Goal: Transaction & Acquisition: Purchase product/service

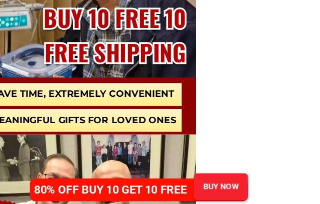
scroll to position [328, 0]
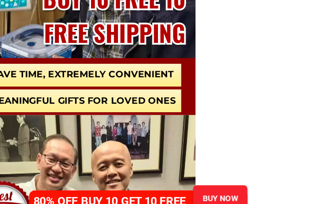
click at [206, 169] on div "BUY NOW" at bounding box center [231, 181] width 51 height 25
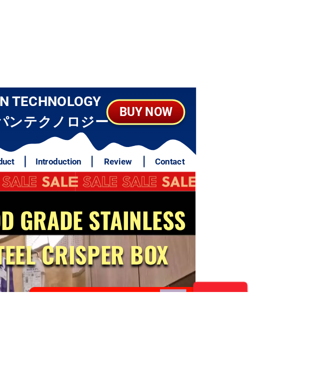
scroll to position [0, 0]
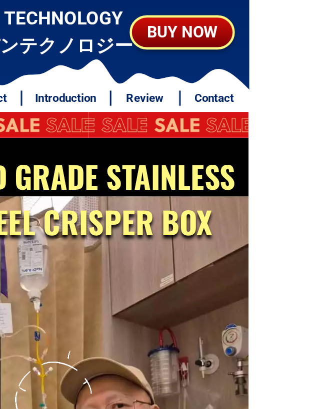
click at [8, 162] on div at bounding box center [105, 278] width 210 height 373
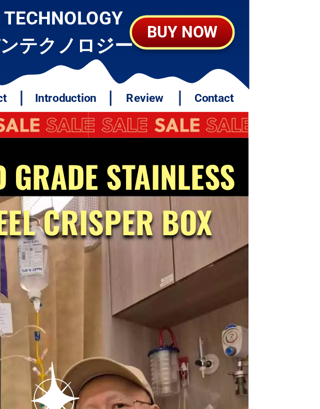
click at [52, 207] on div at bounding box center [105, 278] width 210 height 373
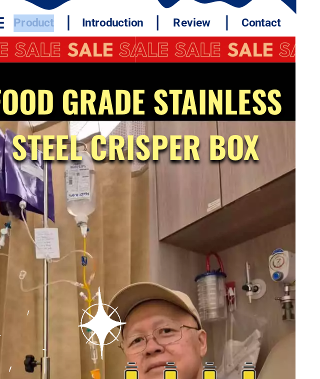
click at [53, 231] on div at bounding box center [57, 288] width 115 height 115
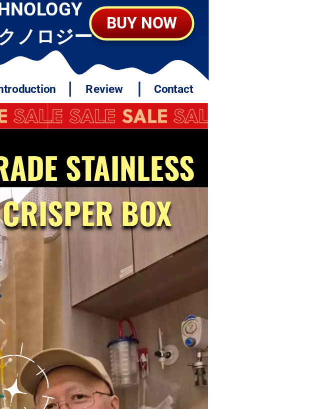
click at [50, 210] on div at bounding box center [105, 278] width 210 height 373
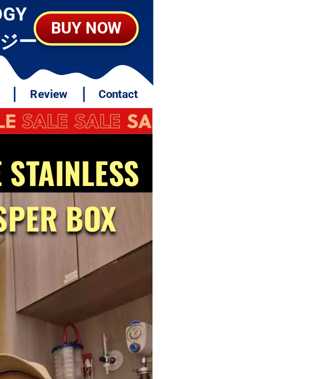
click at [11, 147] on h2 "FOOD GRADE STAINLESS STEEL CRISPER BOX" at bounding box center [104, 132] width 203 height 60
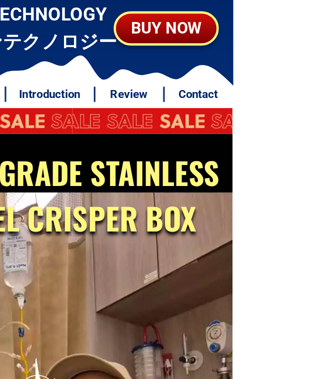
click at [8, 225] on div at bounding box center [105, 278] width 210 height 373
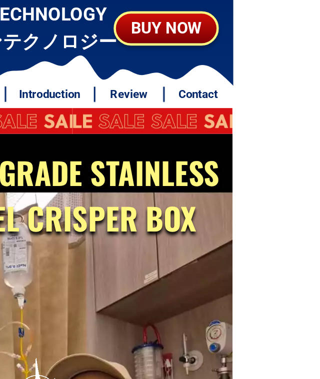
click at [122, 212] on div at bounding box center [105, 278] width 210 height 373
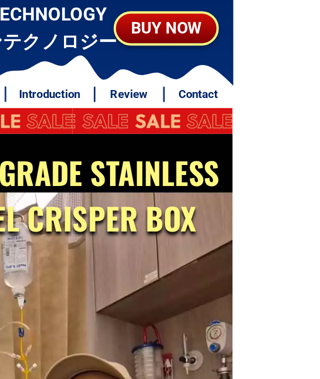
click at [122, 212] on div at bounding box center [105, 278] width 210 height 373
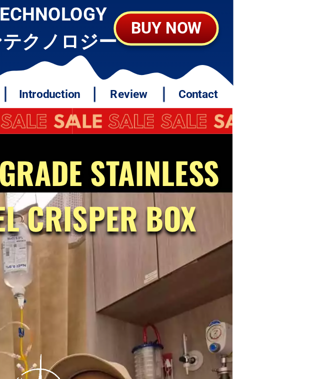
click at [122, 213] on div at bounding box center [105, 278] width 210 height 373
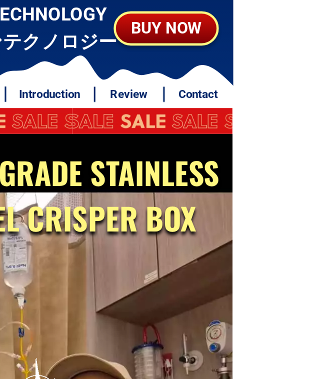
click at [121, 213] on div at bounding box center [105, 278] width 210 height 373
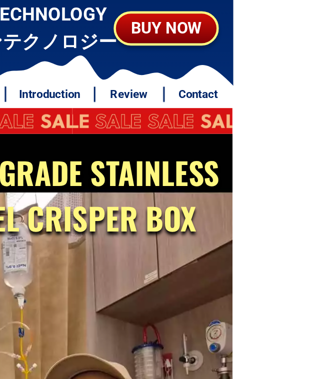
click at [11, 222] on div at bounding box center [105, 278] width 210 height 373
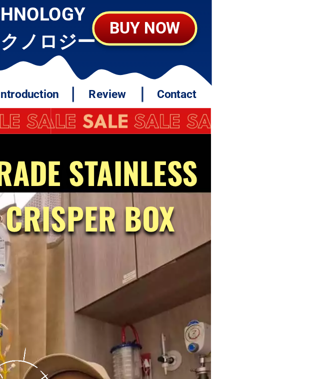
click at [18, 217] on div at bounding box center [105, 278] width 210 height 373
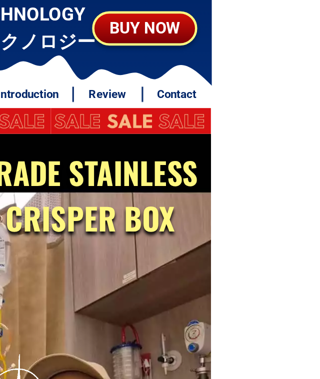
click at [19, 217] on div at bounding box center [105, 278] width 210 height 373
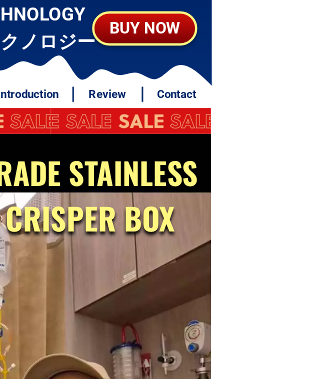
click at [19, 217] on div at bounding box center [105, 278] width 210 height 373
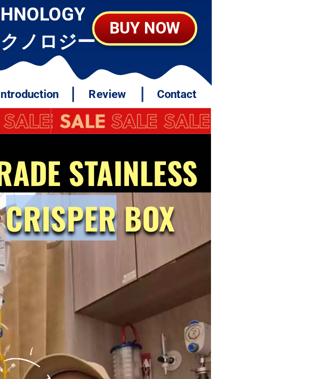
click at [107, 203] on div at bounding box center [105, 278] width 210 height 373
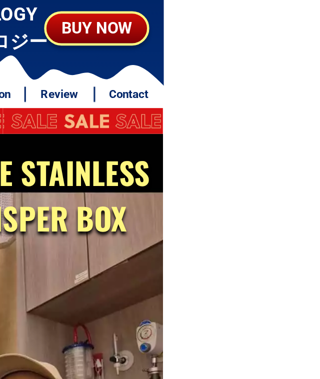
click at [10, 219] on div at bounding box center [105, 278] width 210 height 373
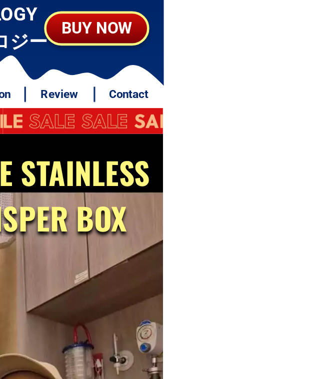
click at [10, 219] on div at bounding box center [105, 278] width 210 height 373
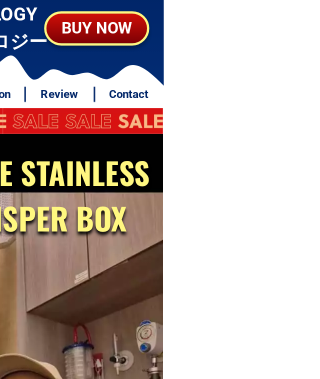
click at [9, 219] on div at bounding box center [105, 278] width 210 height 373
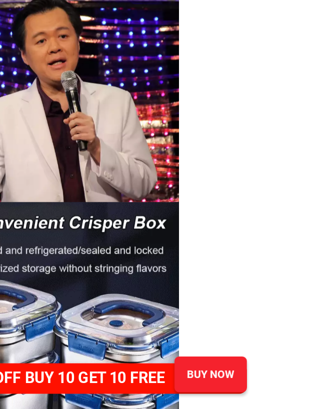
scroll to position [716, 0]
